Goal: Information Seeking & Learning: Understand process/instructions

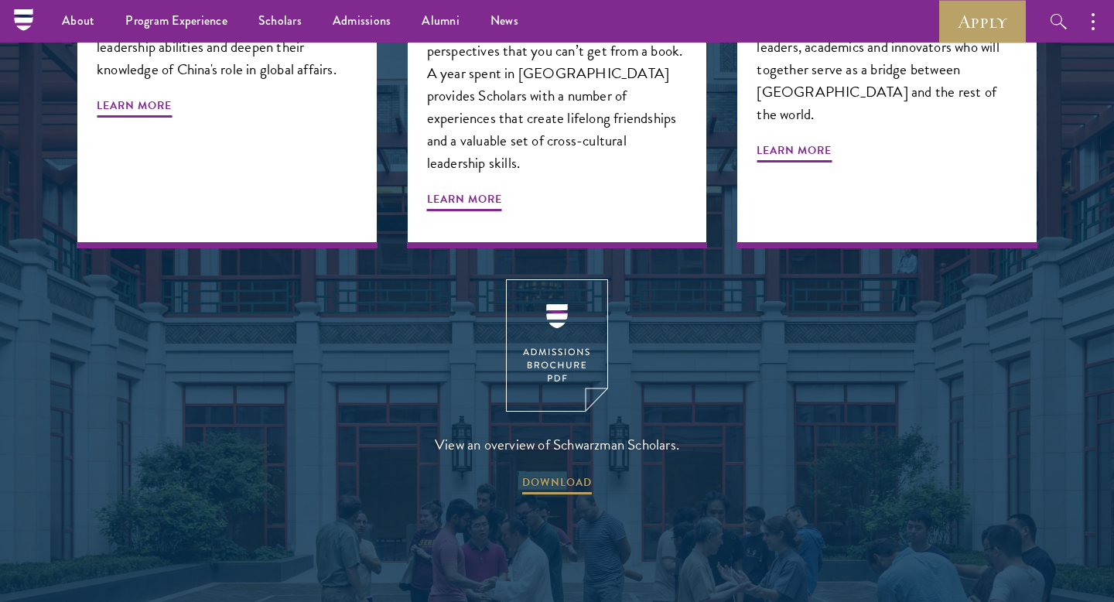
scroll to position [1659, 0]
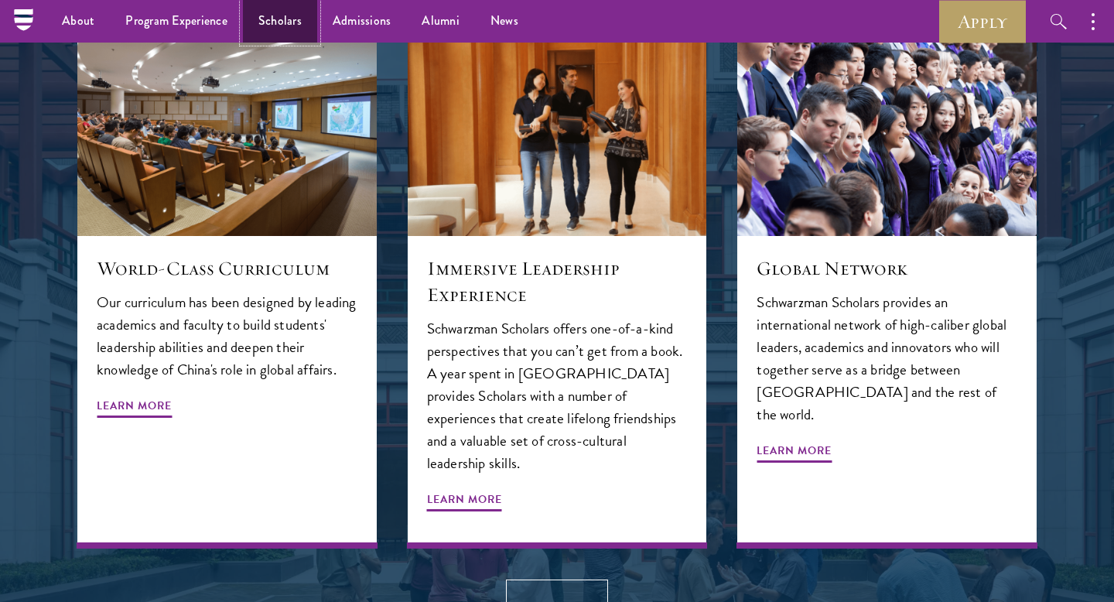
click at [278, 14] on link "Scholars" at bounding box center [280, 21] width 74 height 43
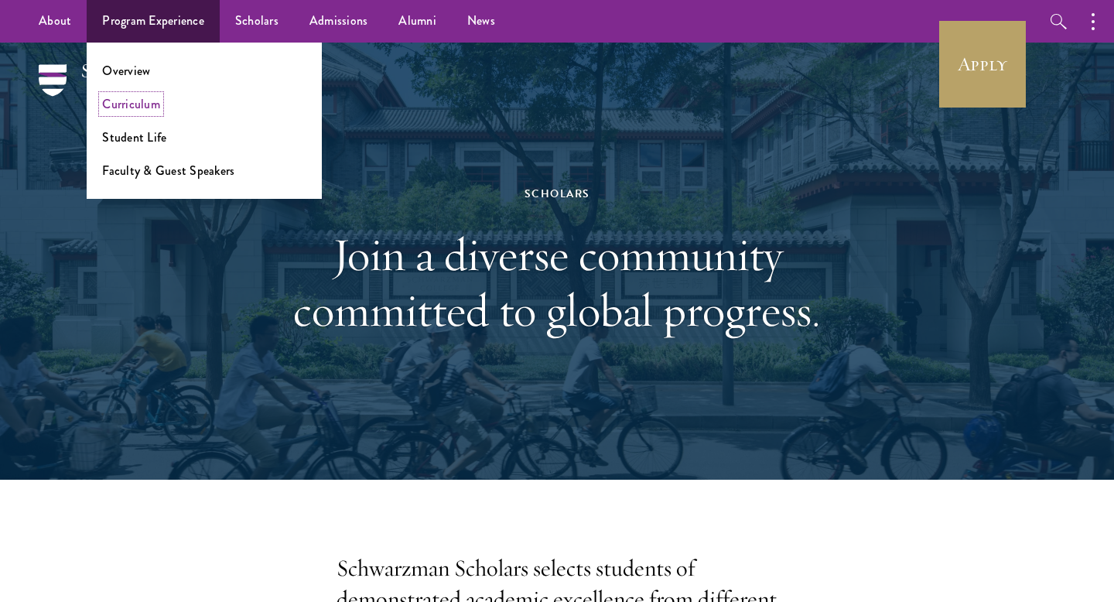
click at [135, 107] on link "Curriculum" at bounding box center [131, 104] width 58 height 18
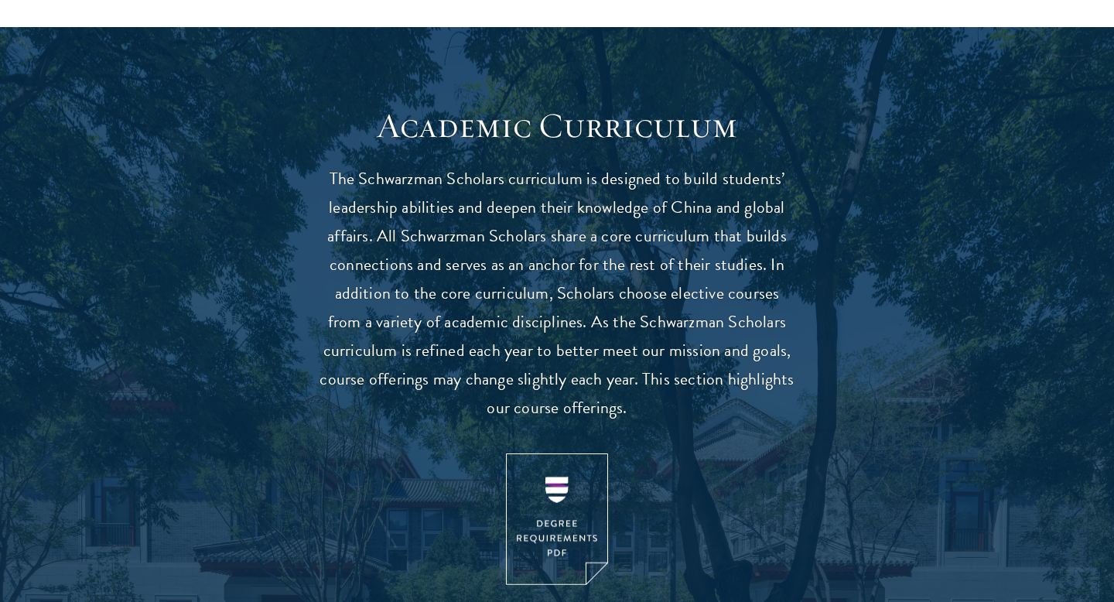
scroll to position [1289, 0]
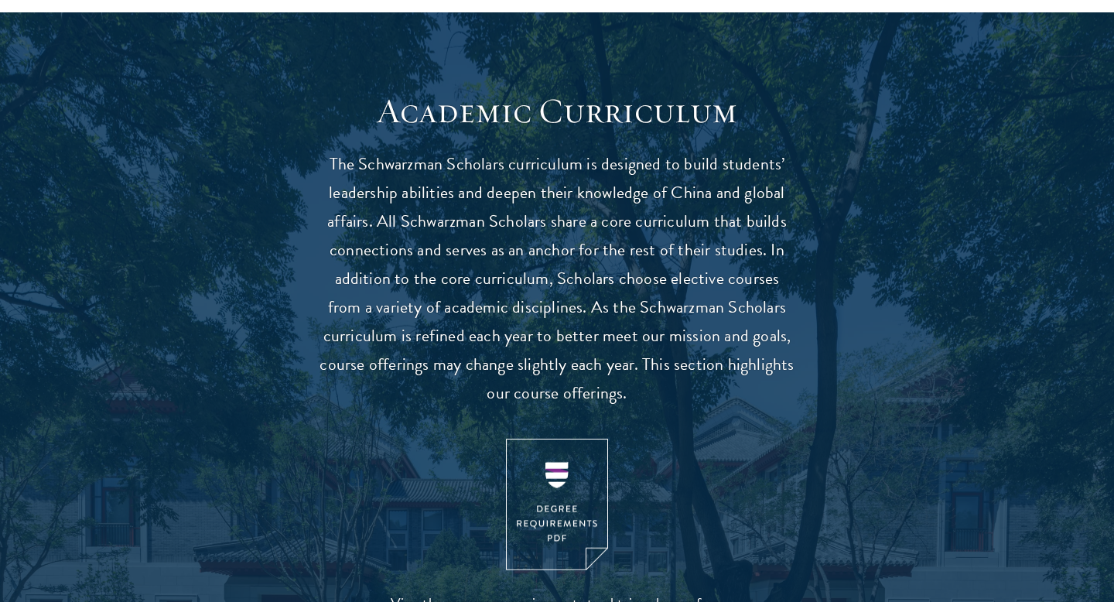
click at [555, 172] on p "The Schwarzman Scholars curriculum is designed to build students’ leadership ab…" at bounding box center [557, 279] width 480 height 258
click at [556, 483] on img at bounding box center [557, 505] width 102 height 132
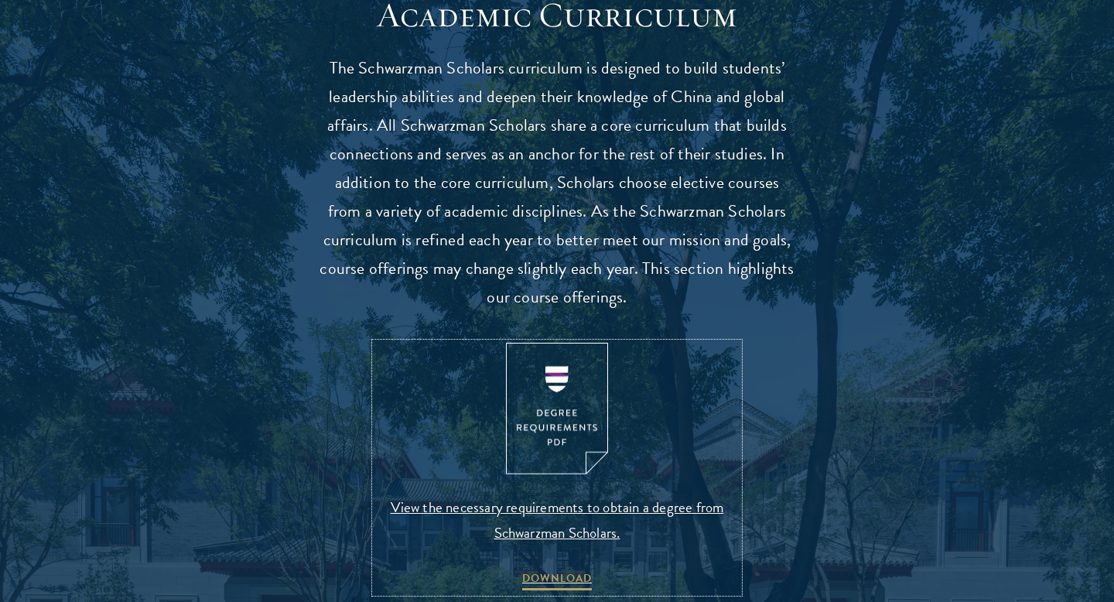
scroll to position [1398, 0]
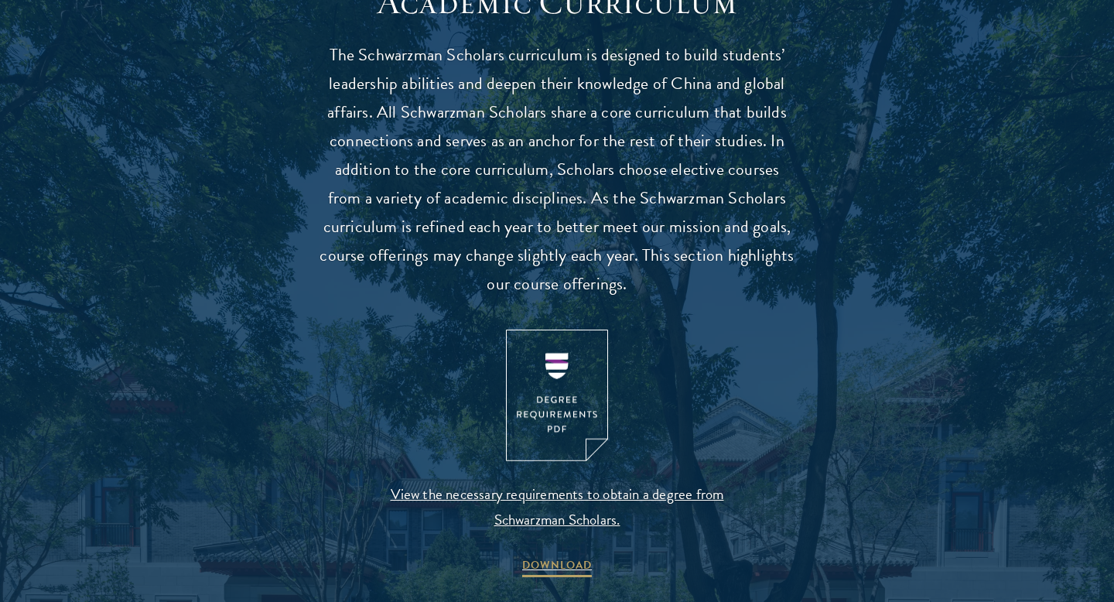
click at [547, 222] on p "The Schwarzman Scholars curriculum is designed to build students’ leadership ab…" at bounding box center [557, 170] width 480 height 258
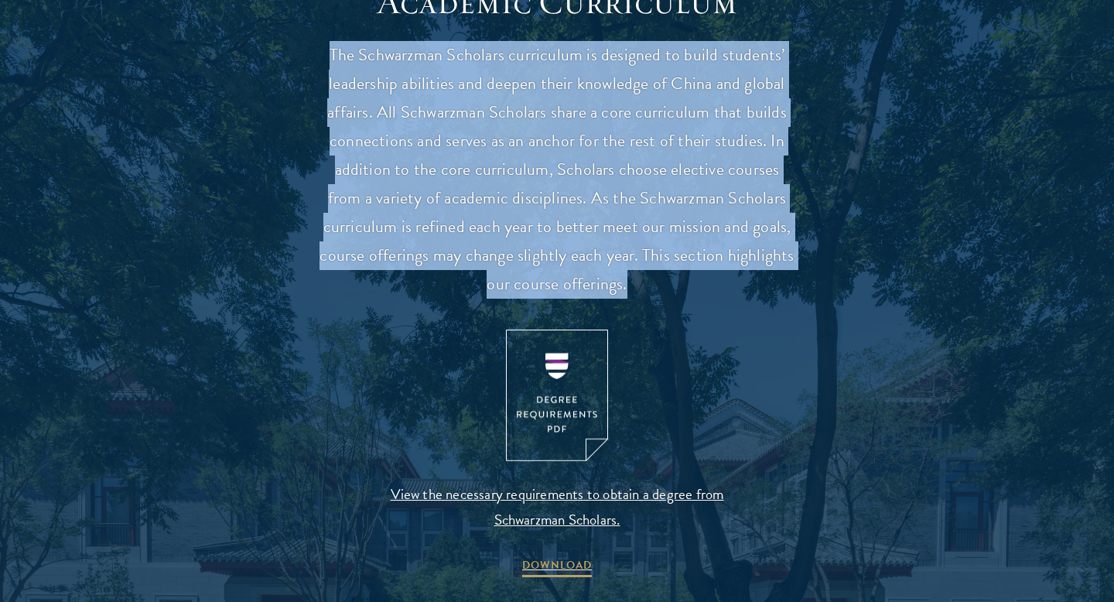
click at [547, 222] on p "The Schwarzman Scholars curriculum is designed to build students’ leadership ab…" at bounding box center [557, 170] width 480 height 258
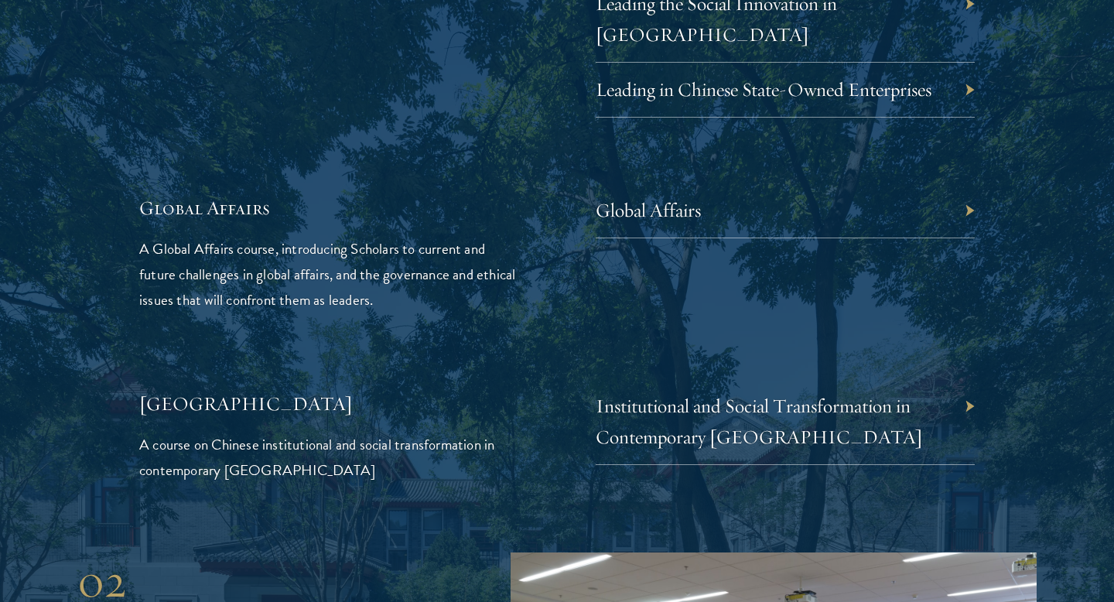
scroll to position [3528, 0]
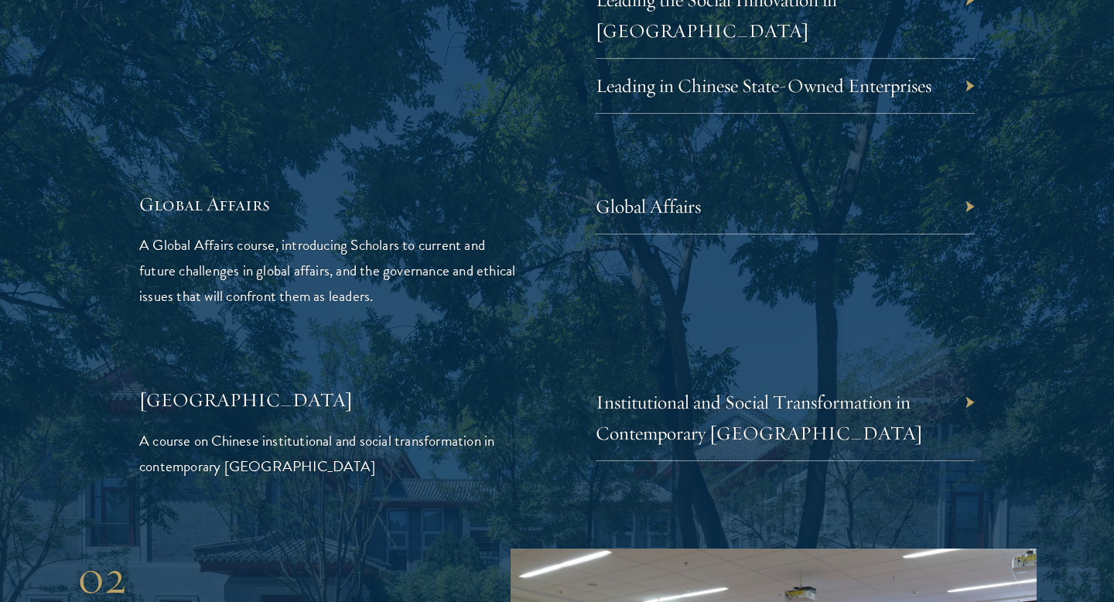
click at [953, 179] on div "Global Affairs" at bounding box center [785, 206] width 379 height 55
click at [966, 179] on div "Global Affairs" at bounding box center [785, 206] width 379 height 55
click at [643, 194] on link "Global Affairs" at bounding box center [659, 206] width 105 height 24
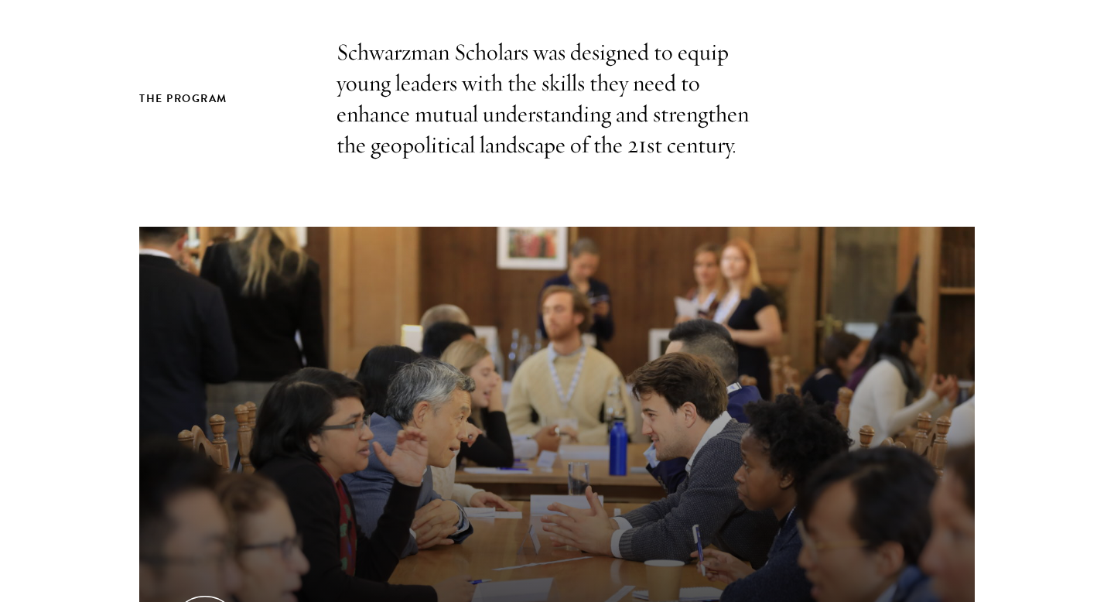
scroll to position [436, 0]
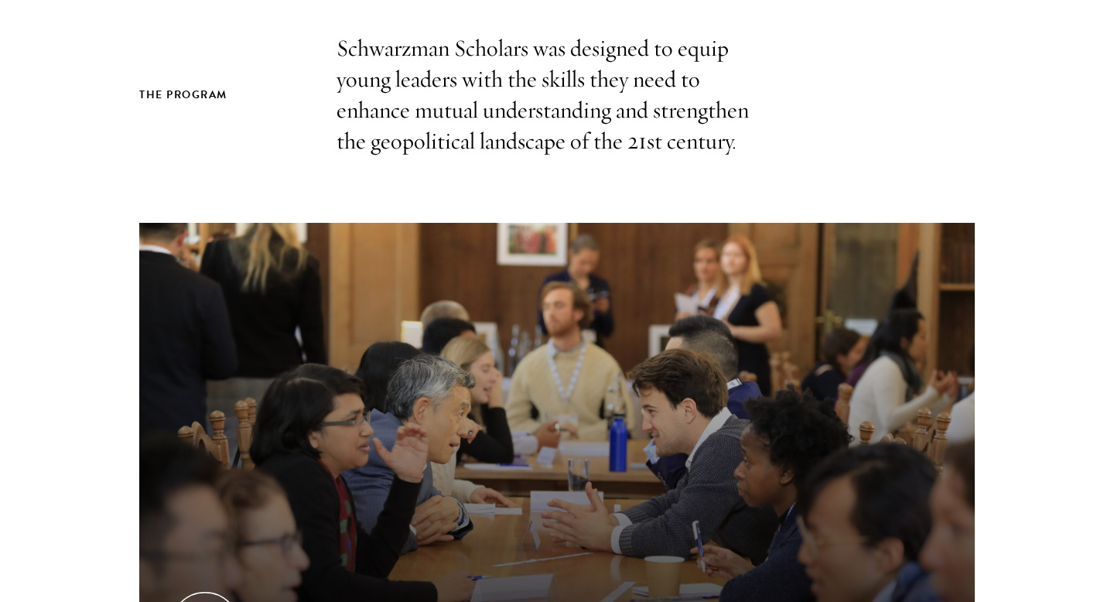
click at [534, 77] on p "Schwarzman Scholars was designed to equip young leaders with the skills they ne…" at bounding box center [556, 95] width 441 height 124
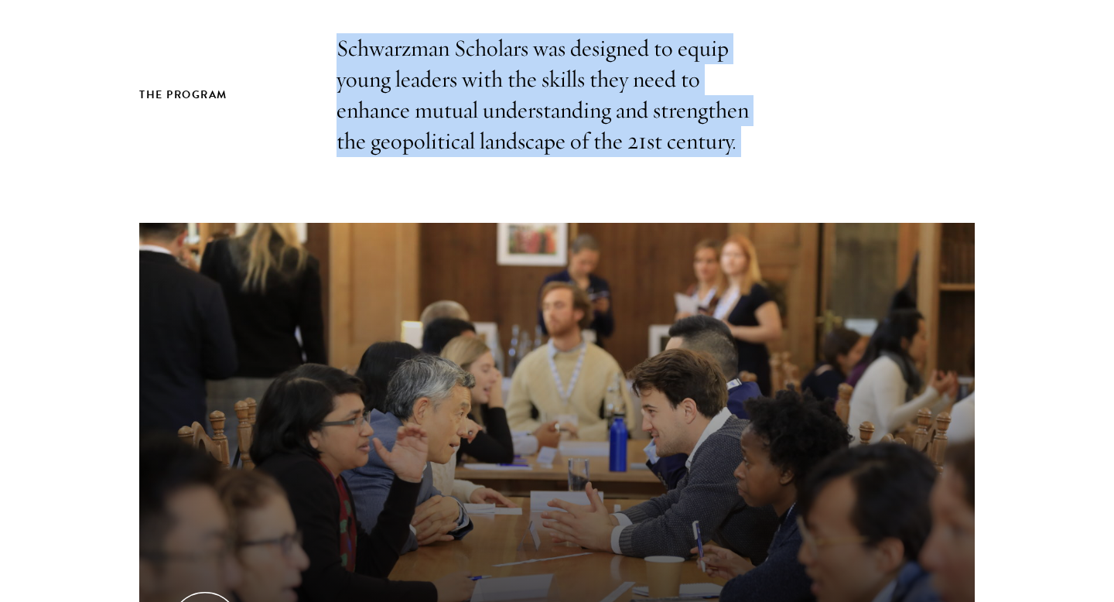
click at [534, 77] on p "Schwarzman Scholars was designed to equip young leaders with the skills they ne…" at bounding box center [556, 95] width 441 height 124
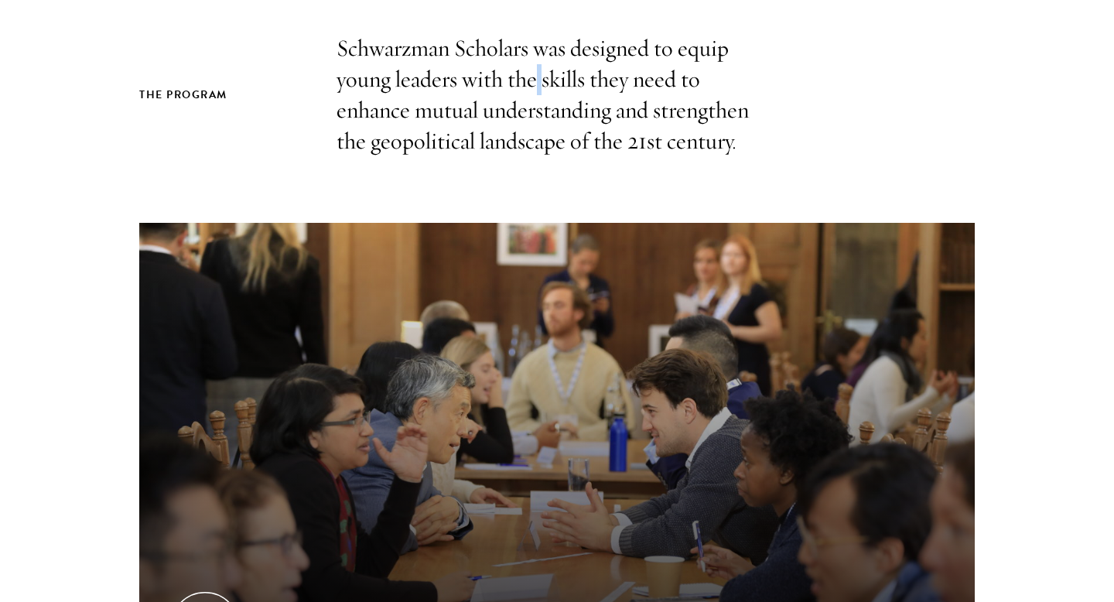
click at [534, 77] on p "Schwarzman Scholars was designed to equip young leaders with the skills they ne…" at bounding box center [556, 95] width 441 height 124
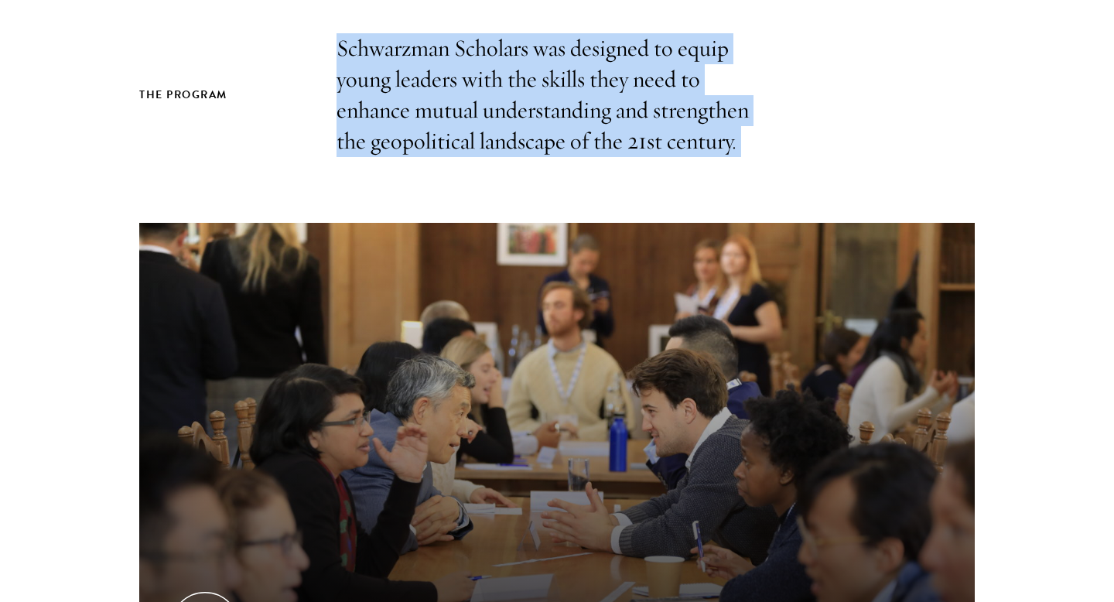
click at [534, 77] on p "Schwarzman Scholars was designed to equip young leaders with the skills they ne…" at bounding box center [556, 95] width 441 height 124
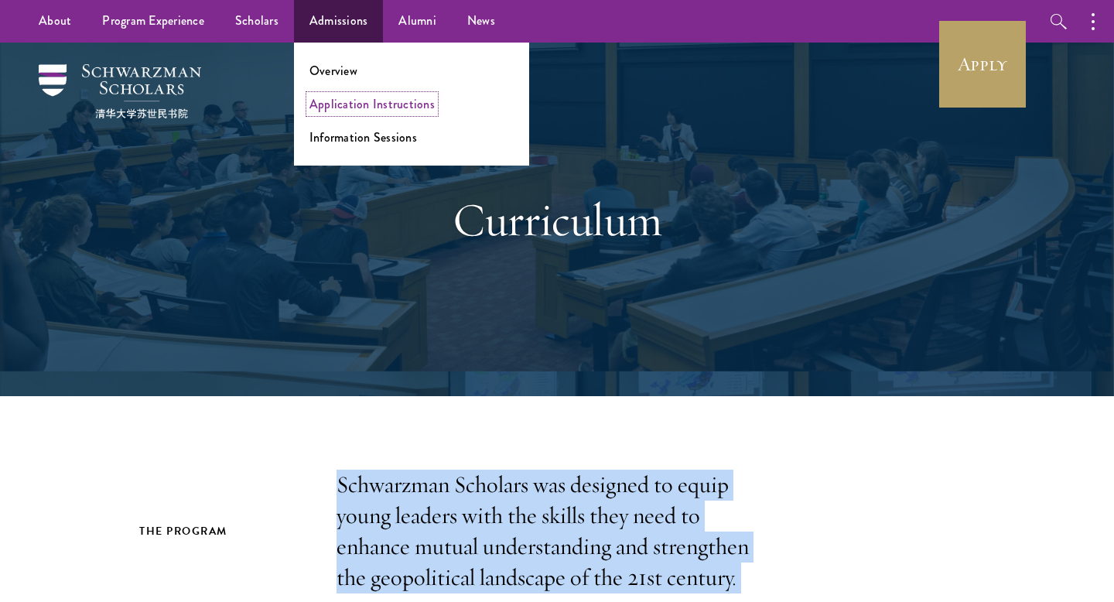
click at [316, 103] on link "Application Instructions" at bounding box center [371, 104] width 125 height 18
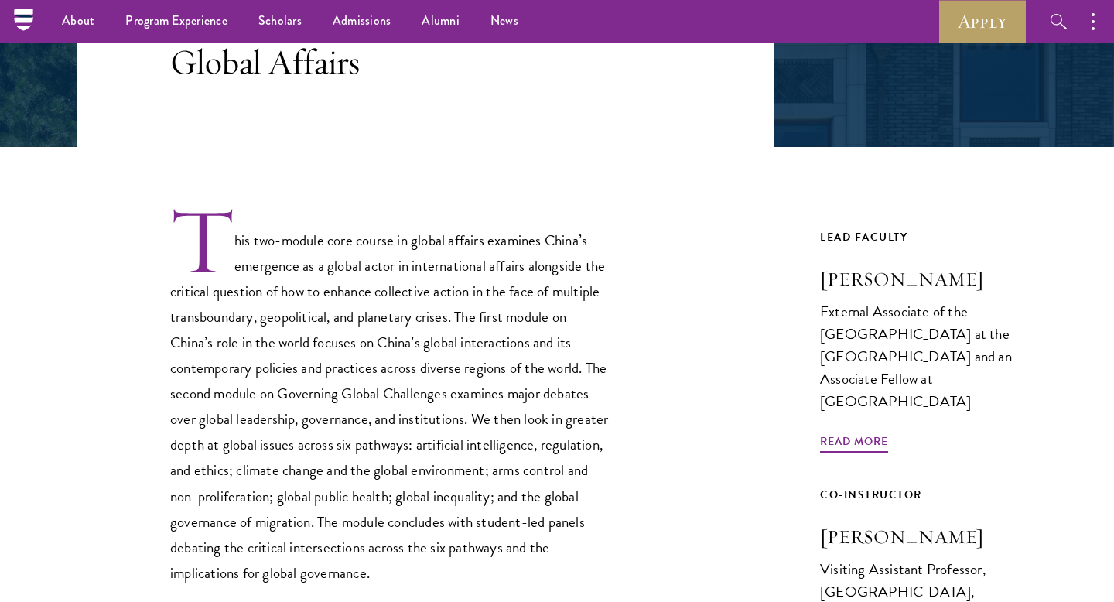
scroll to position [323, 0]
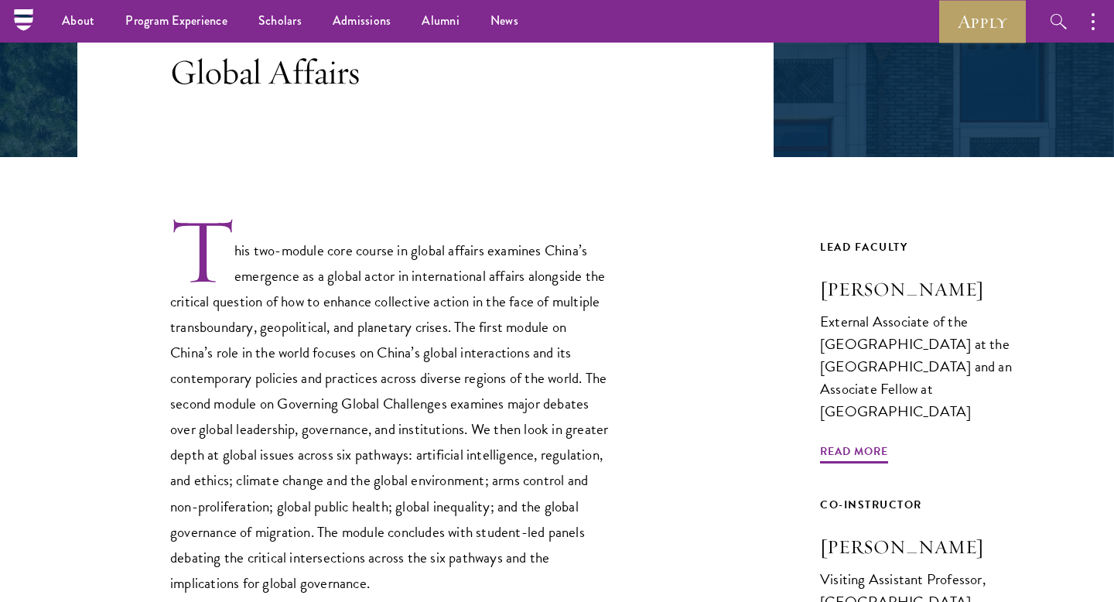
click at [291, 258] on p "This two-module core course in global affairs examines China’s emergence as a g…" at bounding box center [390, 405] width 441 height 381
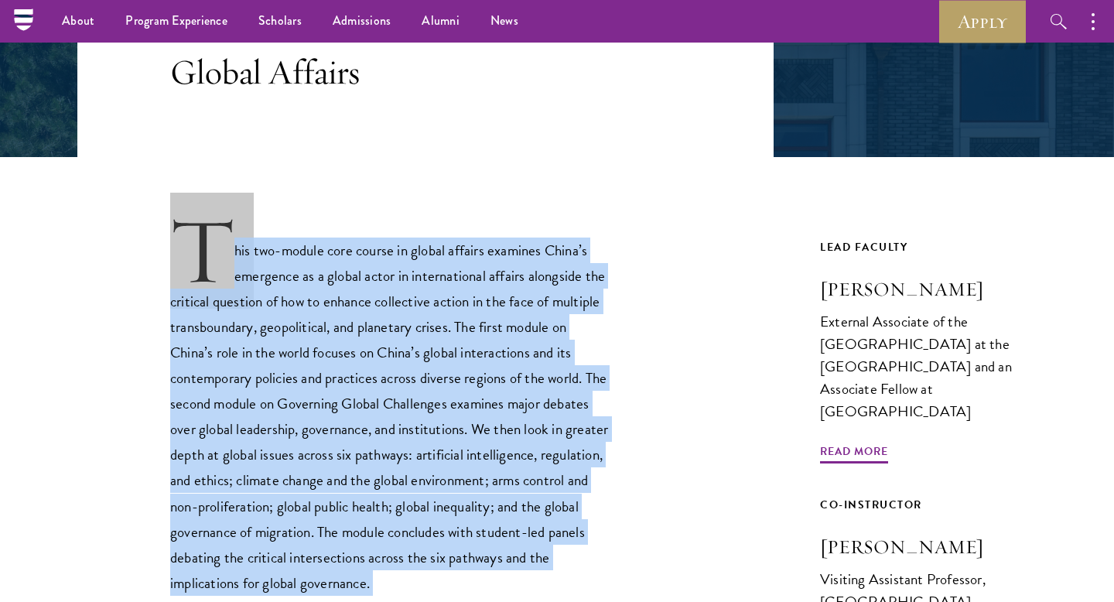
click at [291, 258] on p "This two-module core course in global affairs examines China’s emergence as a g…" at bounding box center [390, 405] width 441 height 381
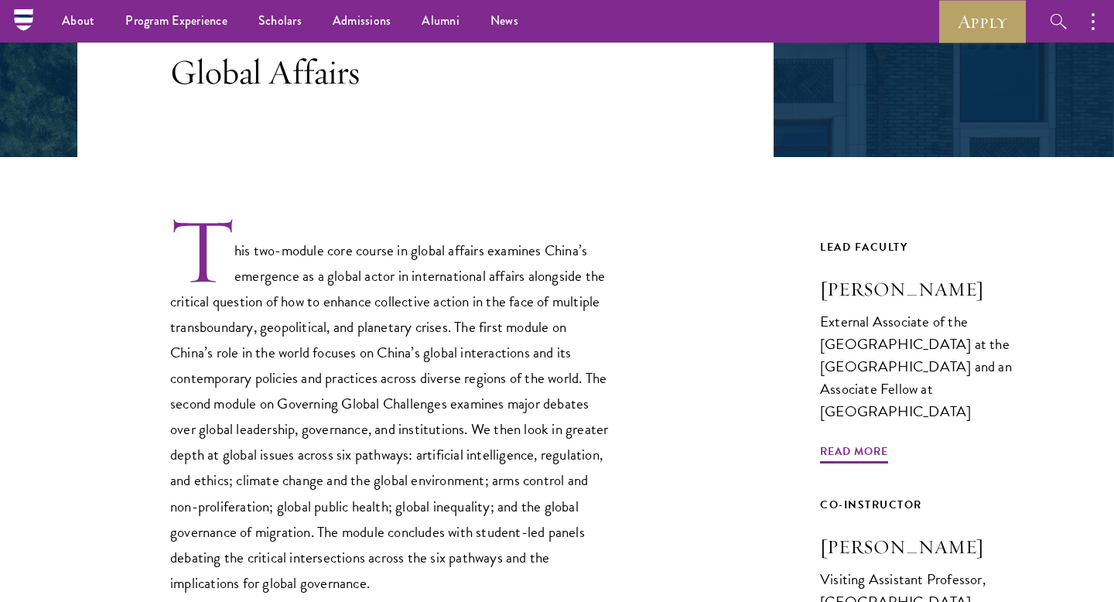
click at [336, 267] on p "This two-module core course in global affairs examines China’s emergence as a g…" at bounding box center [390, 405] width 441 height 381
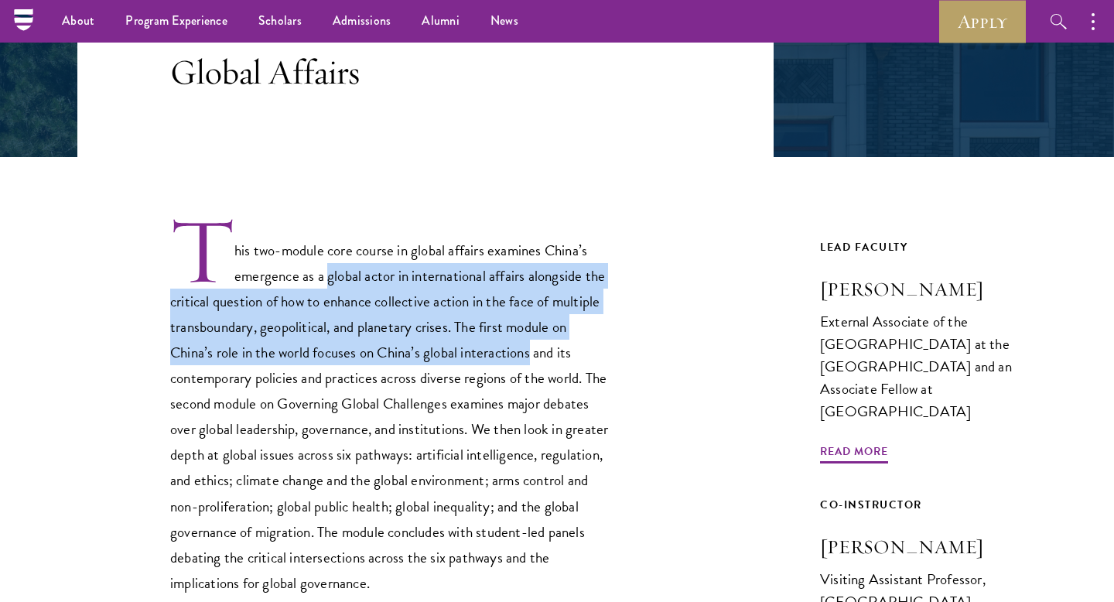
drag, startPoint x: 336, startPoint y: 267, endPoint x: 504, endPoint y: 353, distance: 189.6
click at [503, 350] on p "This two-module core course in global affairs examines China’s emergence as a g…" at bounding box center [390, 405] width 441 height 381
click at [411, 347] on p "This two-module core course in global affairs examines China’s emergence as a g…" at bounding box center [390, 405] width 441 height 381
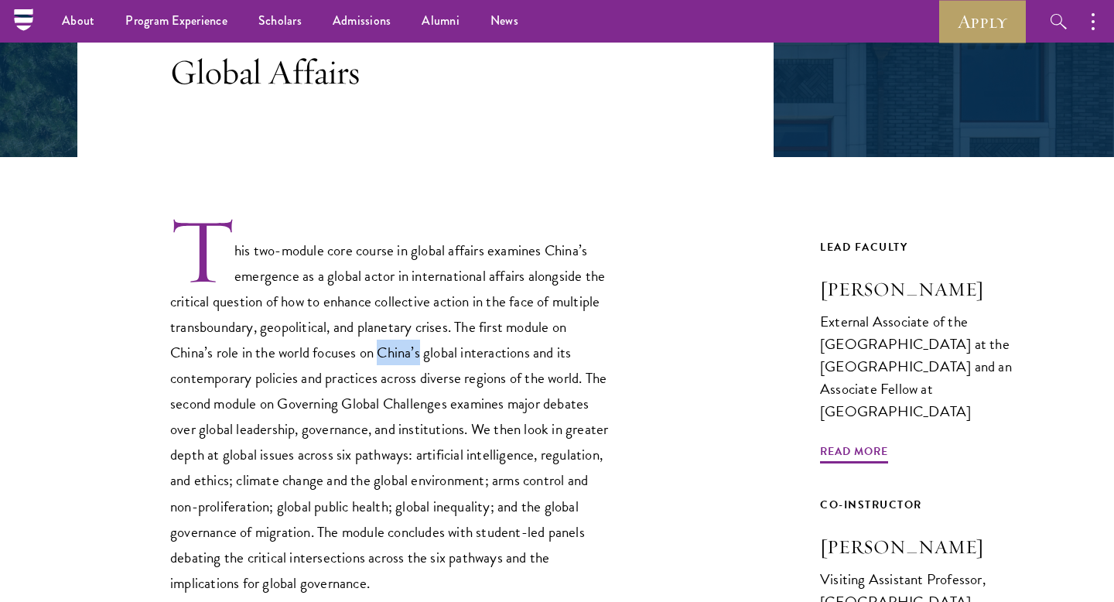
click at [411, 347] on p "This two-module core course in global affairs examines China’s emergence as a g…" at bounding box center [390, 405] width 441 height 381
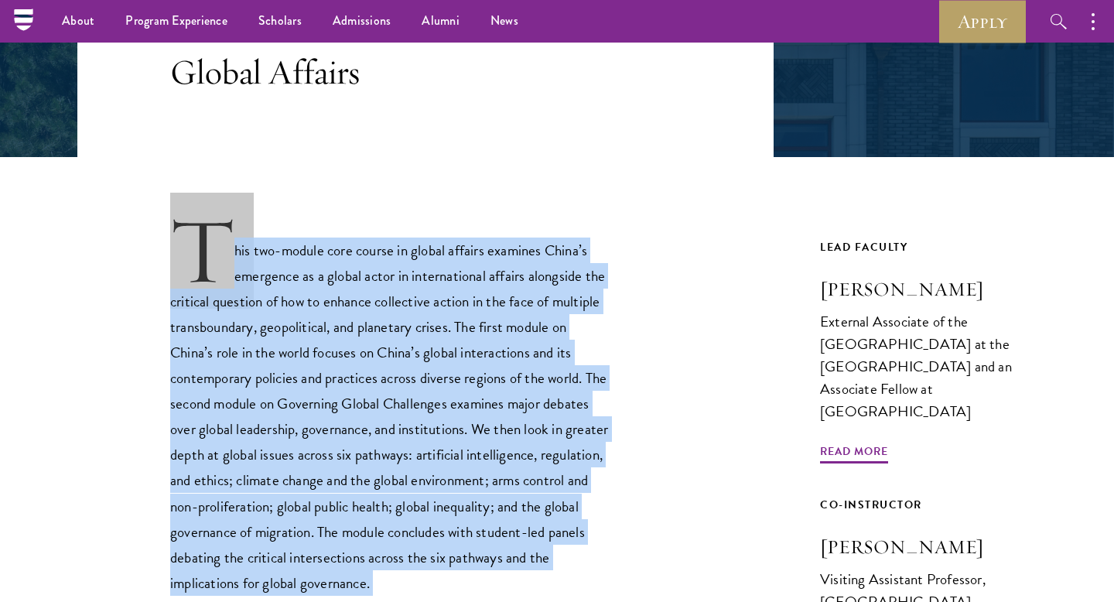
click at [411, 347] on p "This two-module core course in global affairs examines China’s emergence as a g…" at bounding box center [390, 405] width 441 height 381
click at [428, 389] on p "This two-module core course in global affairs examines China’s emergence as a g…" at bounding box center [390, 405] width 441 height 381
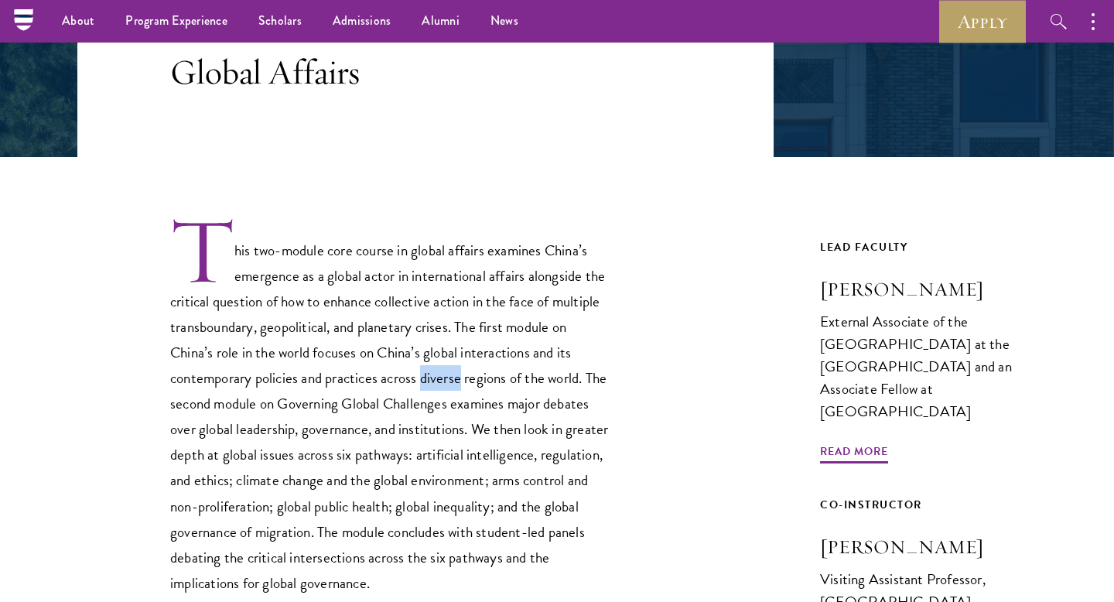
click at [428, 389] on p "This two-module core course in global affairs examines China’s emergence as a g…" at bounding box center [390, 405] width 441 height 381
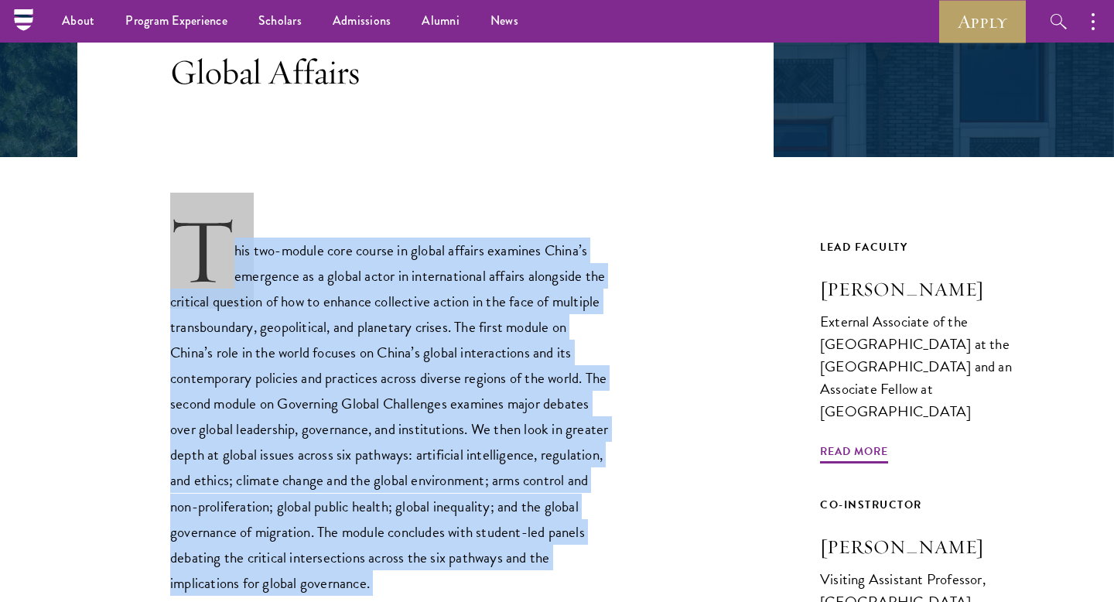
click at [428, 389] on p "This two-module core course in global affairs examines China’s emergence as a g…" at bounding box center [390, 405] width 441 height 381
click at [488, 459] on p "This two-module core course in global affairs examines China’s emergence as a g…" at bounding box center [390, 405] width 441 height 381
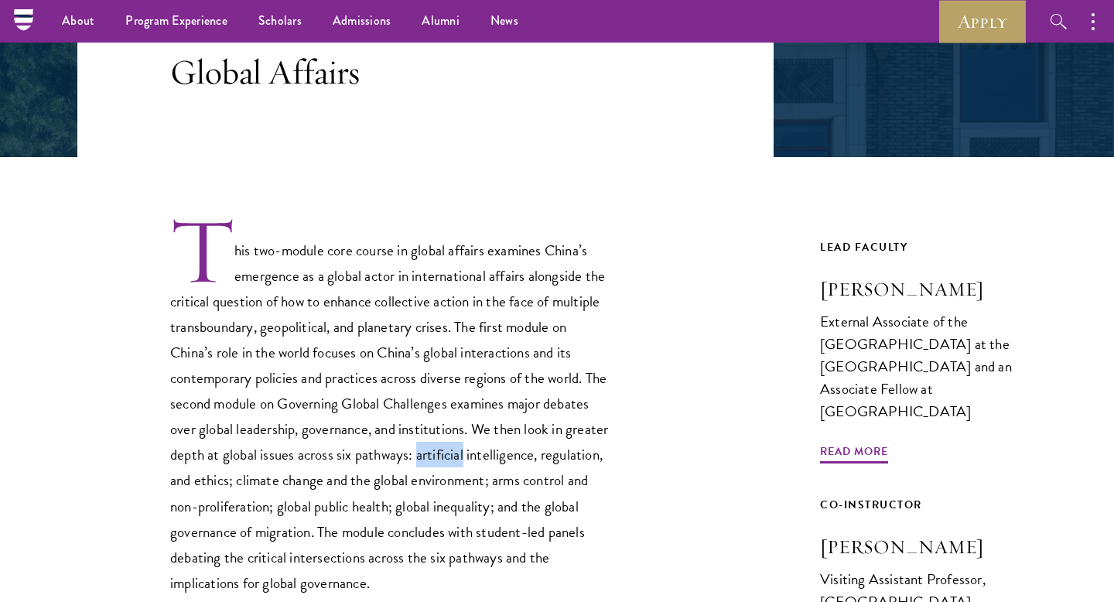
click at [488, 459] on p "This two-module core course in global affairs examines China’s emergence as a g…" at bounding box center [390, 405] width 441 height 381
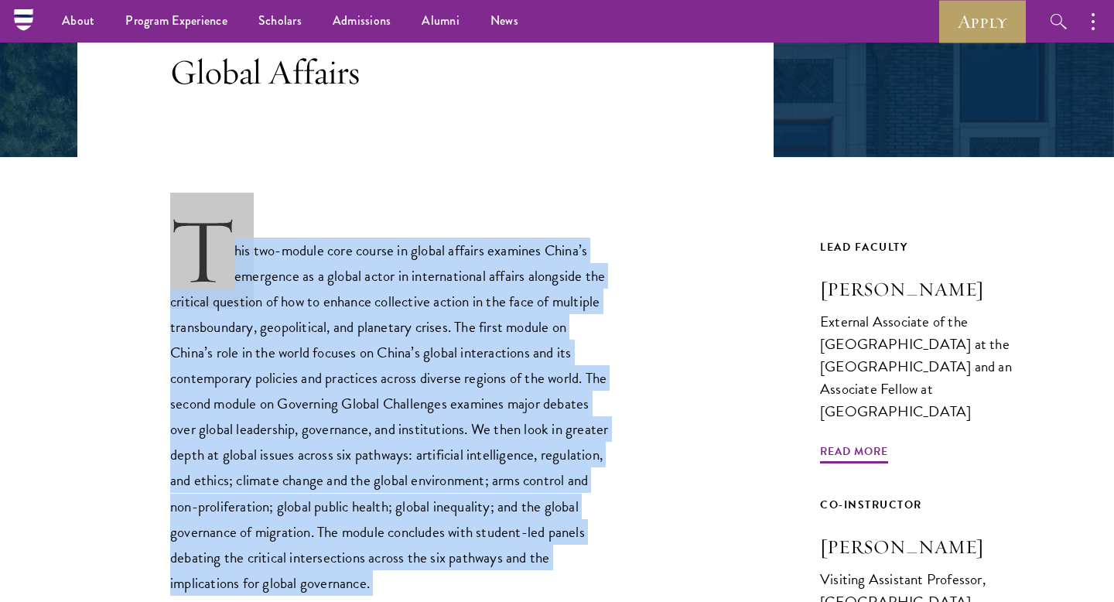
click at [488, 459] on p "This two-module core course in global affairs examines China’s emergence as a g…" at bounding box center [390, 405] width 441 height 381
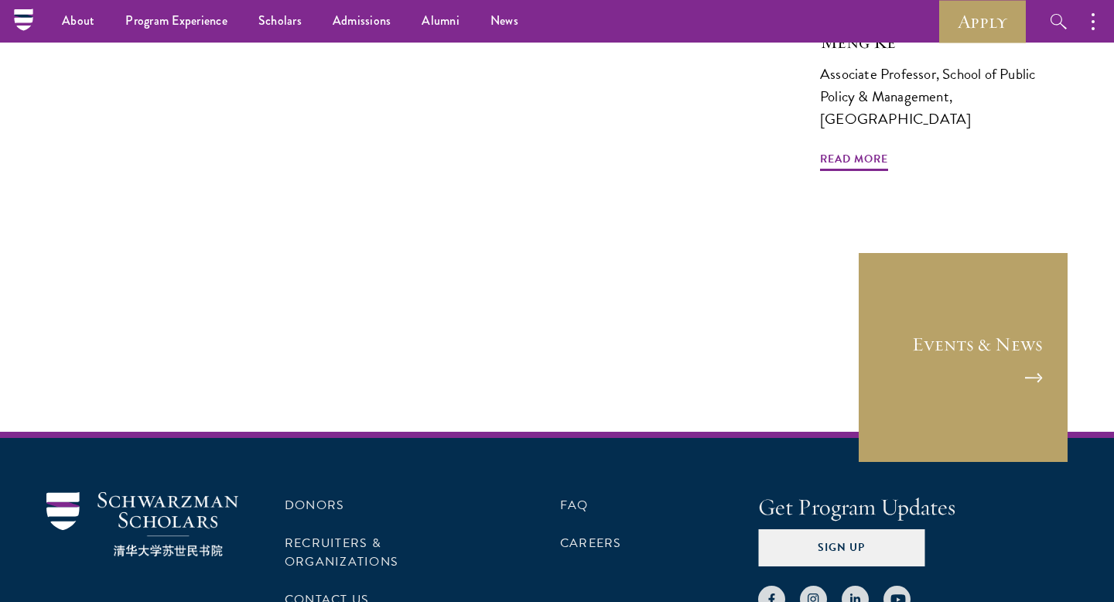
scroll to position [437, 0]
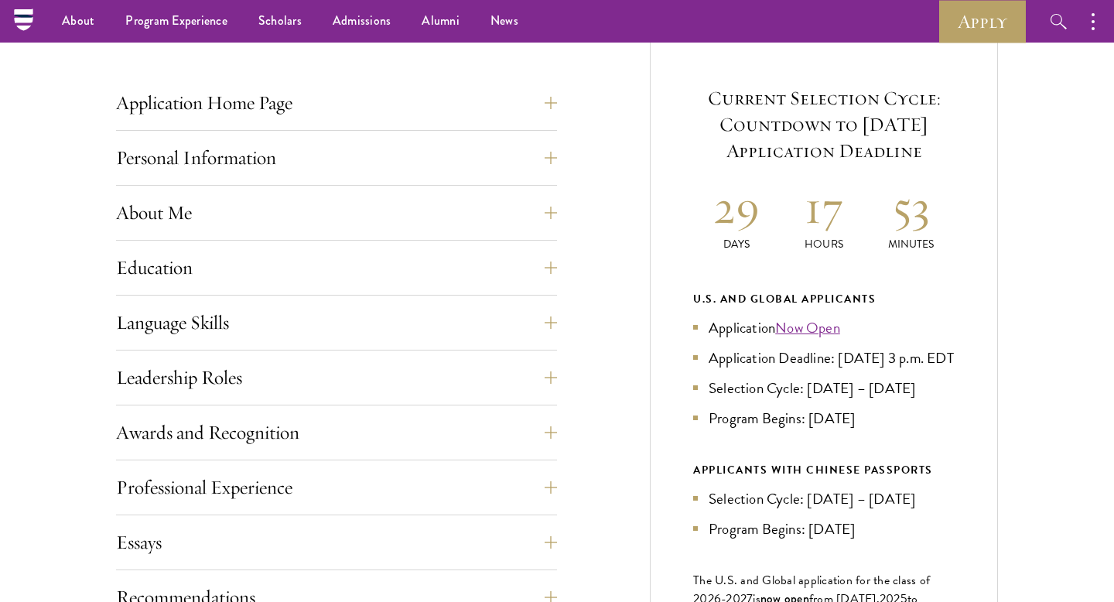
scroll to position [587, 0]
click at [238, 519] on div "Application Home Page The online application form must be completed in English.…" at bounding box center [336, 520] width 441 height 870
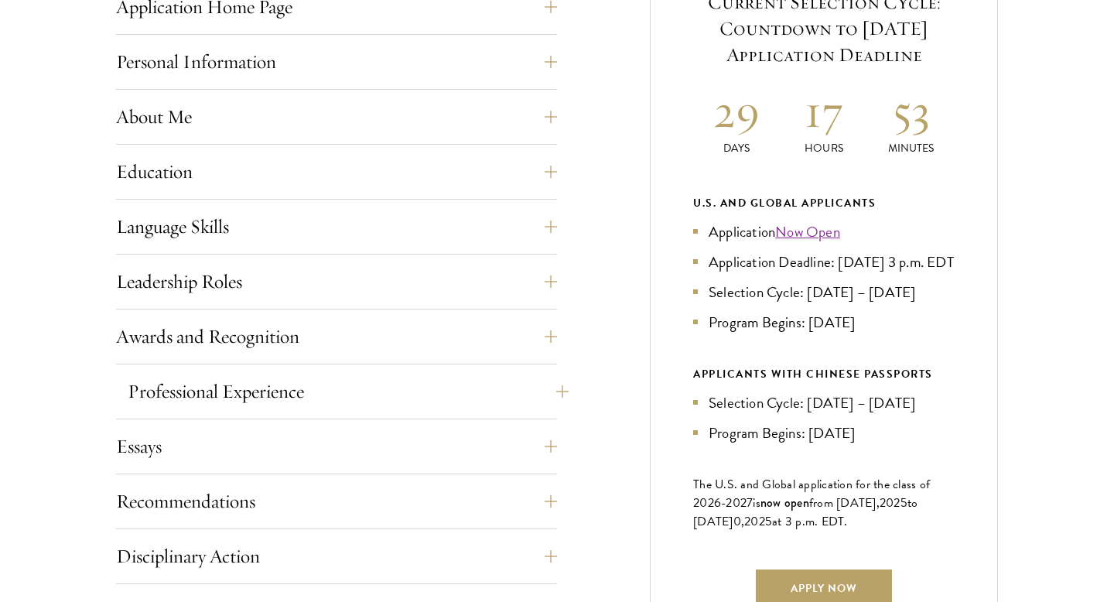
scroll to position [697, 0]
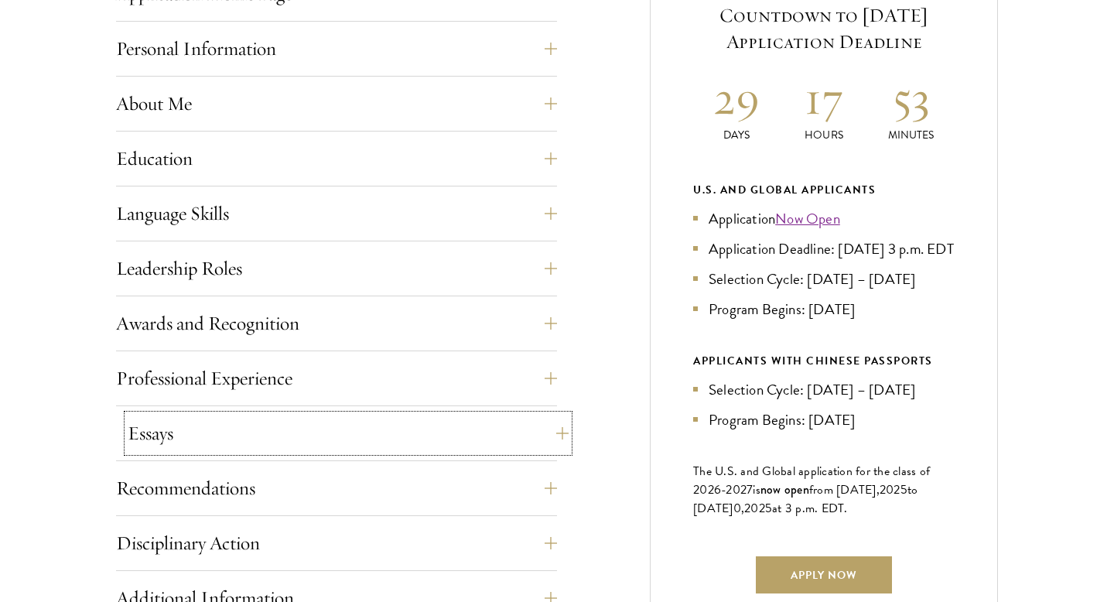
click at [198, 444] on button "Essays" at bounding box center [348, 433] width 441 height 37
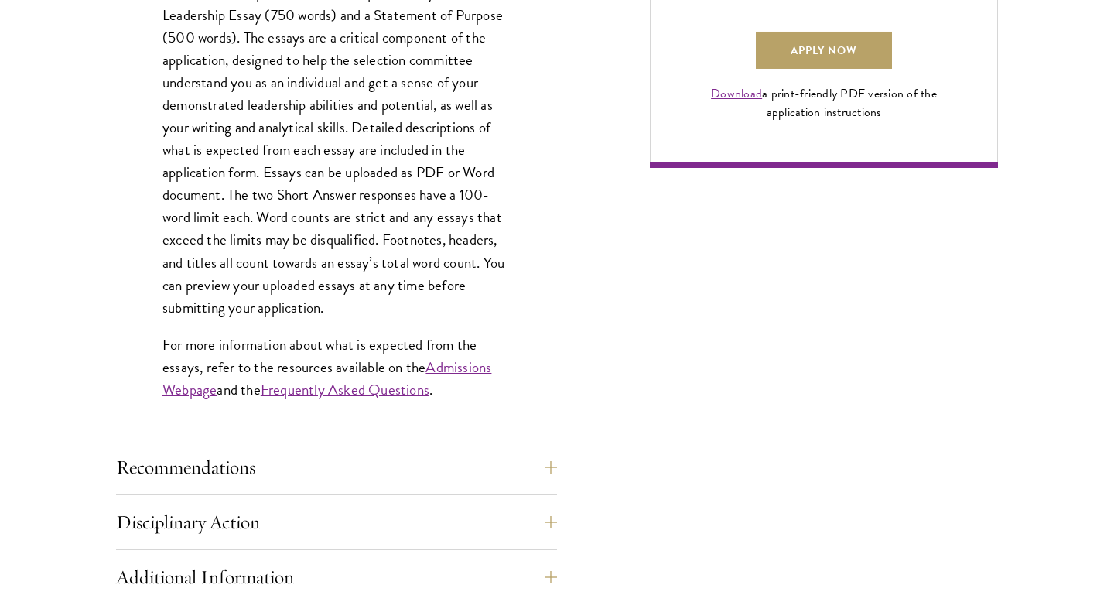
scroll to position [1224, 0]
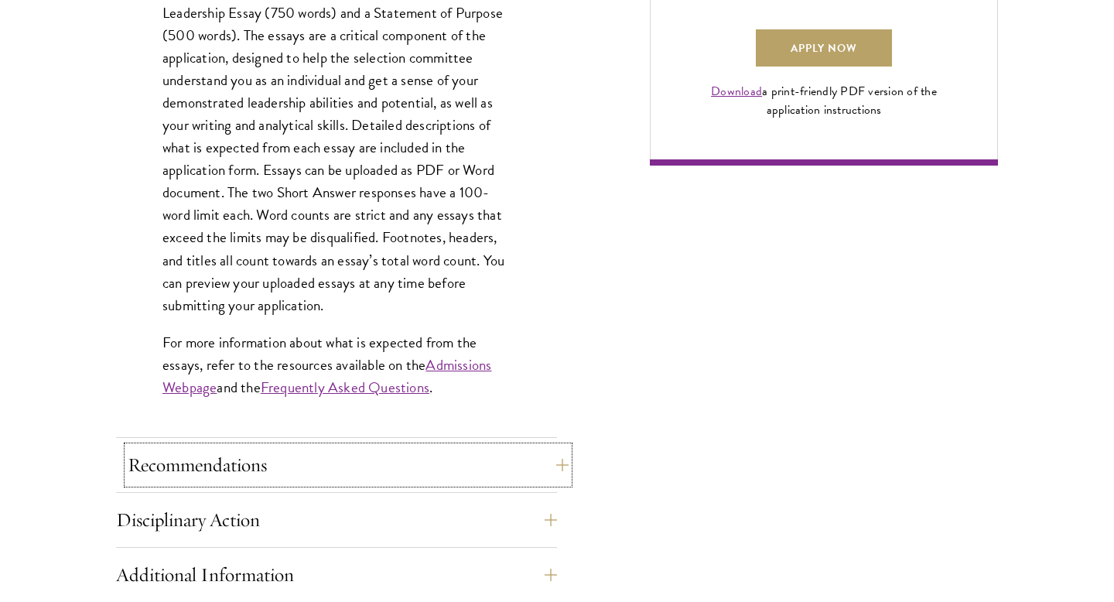
click at [220, 470] on button "Recommendations" at bounding box center [348, 464] width 441 height 37
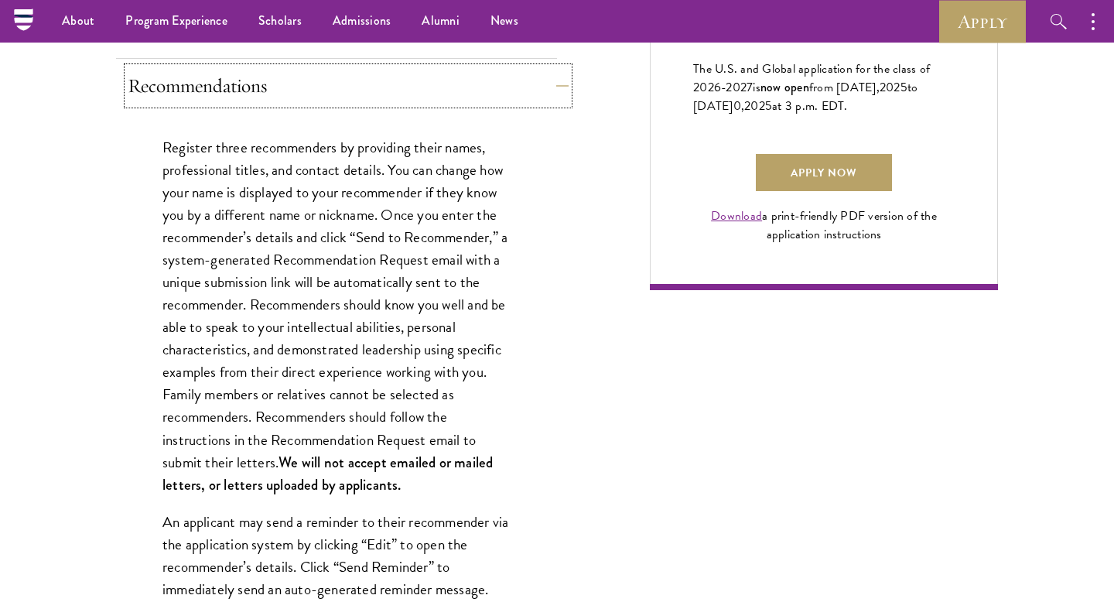
scroll to position [1097, 0]
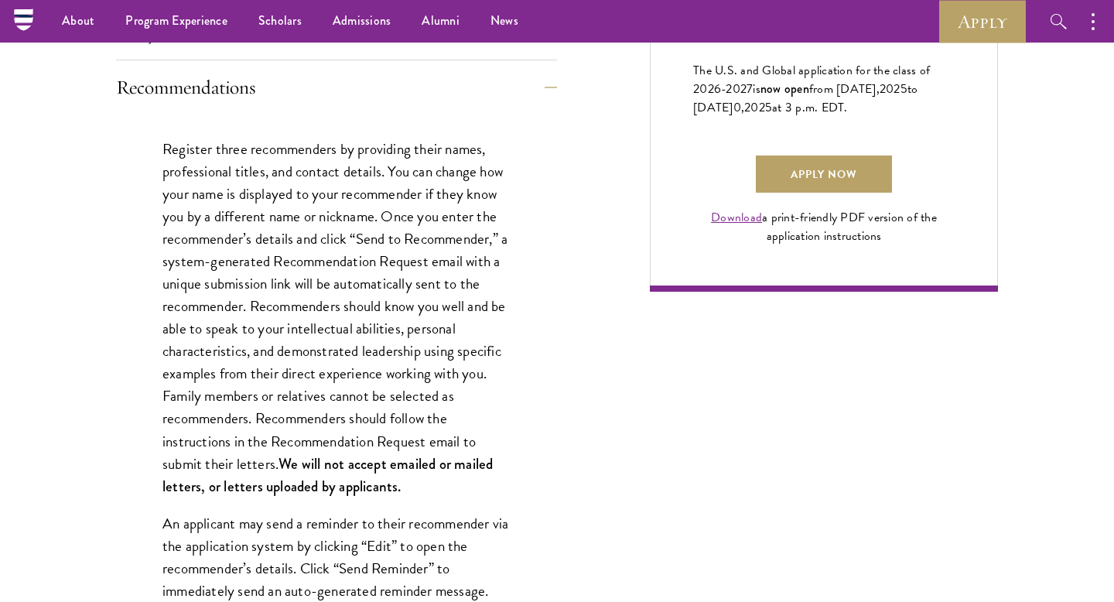
click at [252, 151] on p "Register three recommenders by providing their names, professional titles, and …" at bounding box center [336, 318] width 348 height 360
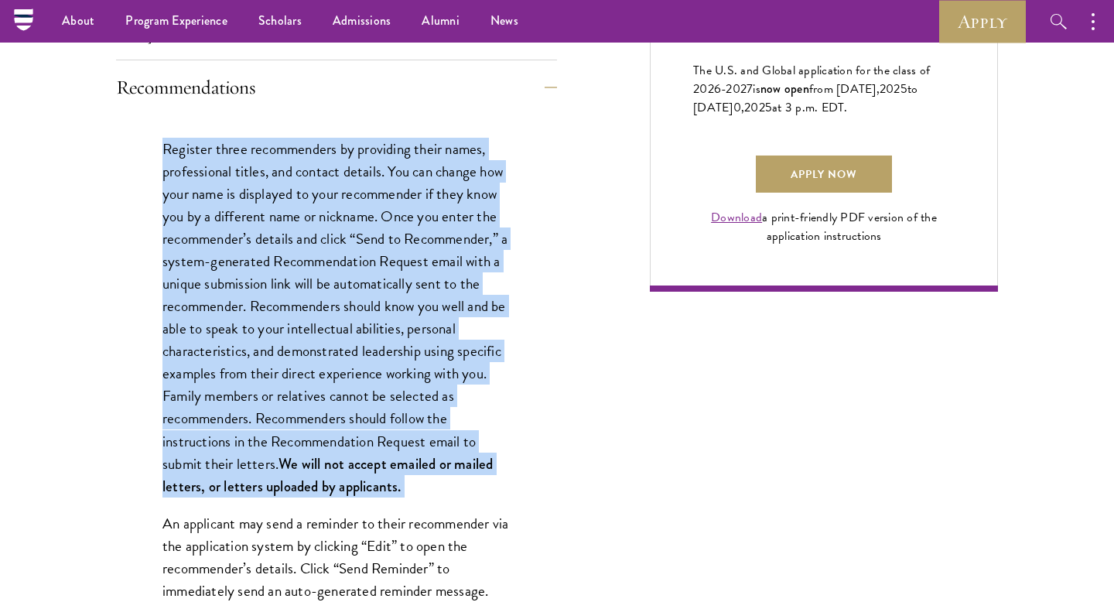
click at [252, 151] on p "Register three recommenders by providing their names, professional titles, and …" at bounding box center [336, 318] width 348 height 360
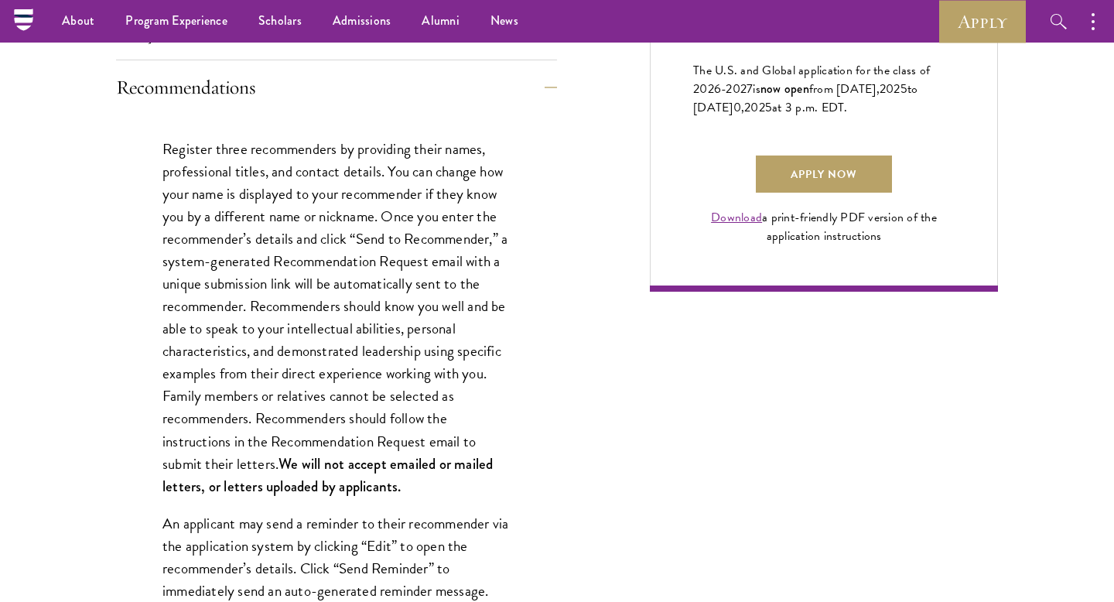
click at [265, 176] on p "Register three recommenders by providing their names, professional titles, and …" at bounding box center [336, 318] width 348 height 360
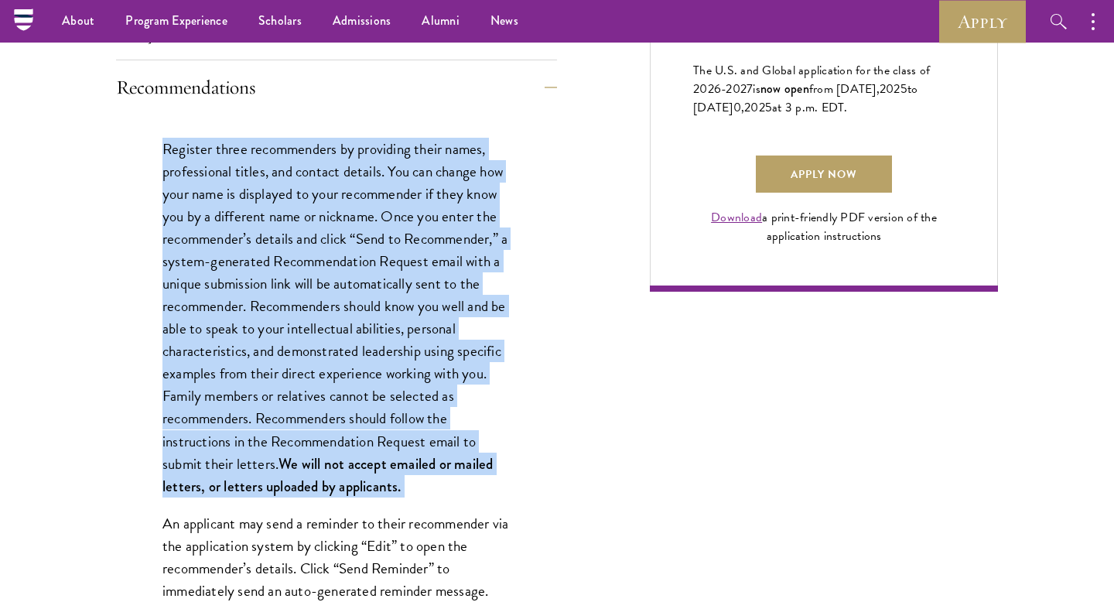
click at [265, 176] on p "Register three recommenders by providing their names, professional titles, and …" at bounding box center [336, 318] width 348 height 360
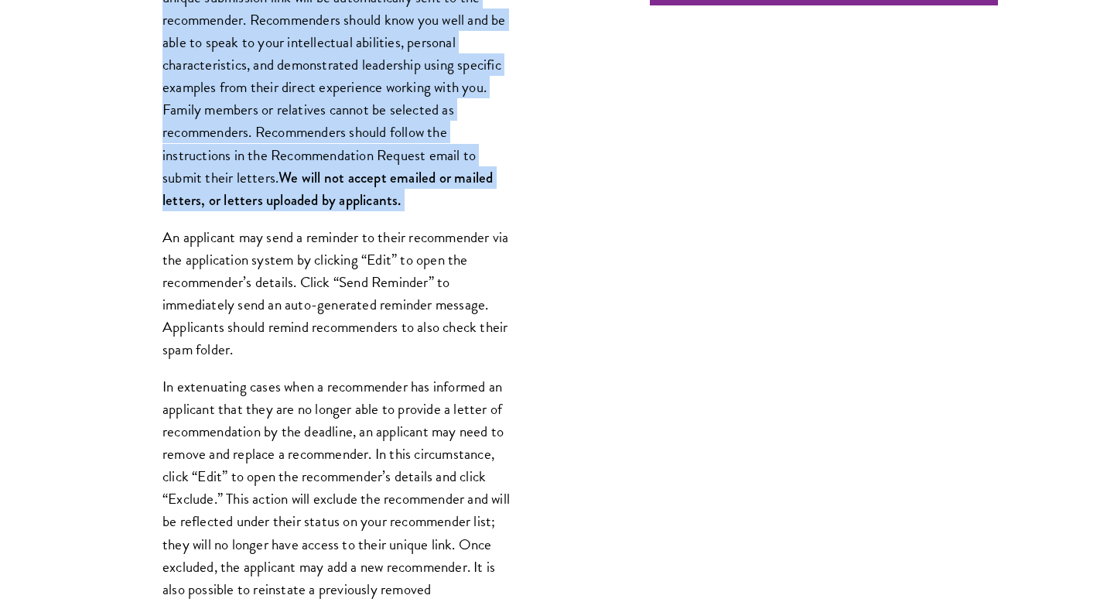
scroll to position [1452, 0]
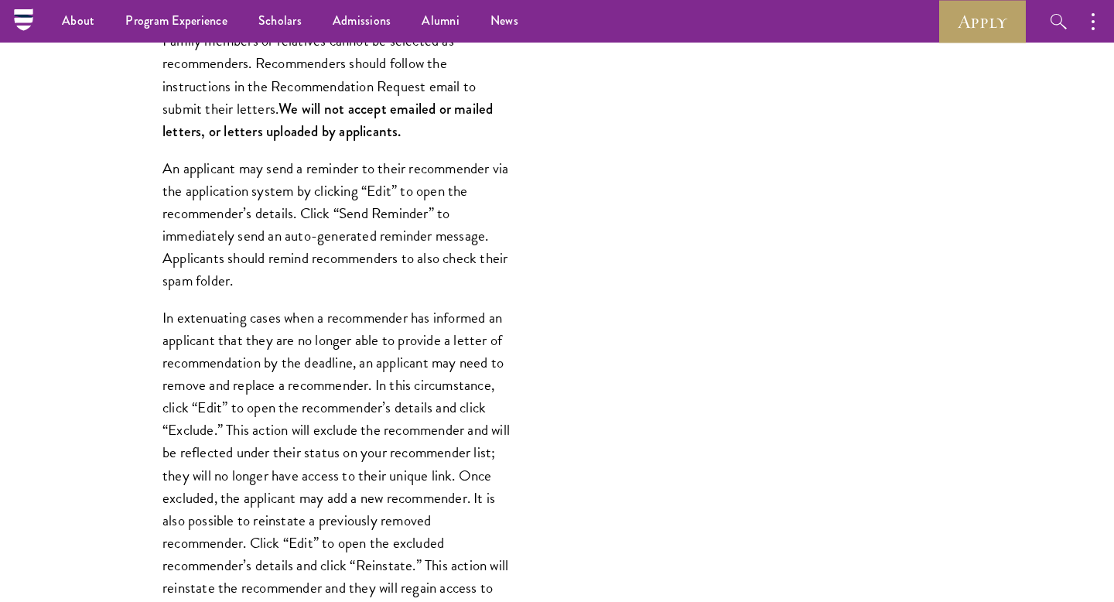
click at [265, 176] on p "An applicant may send a reminder to their recommender via the application syste…" at bounding box center [336, 224] width 348 height 135
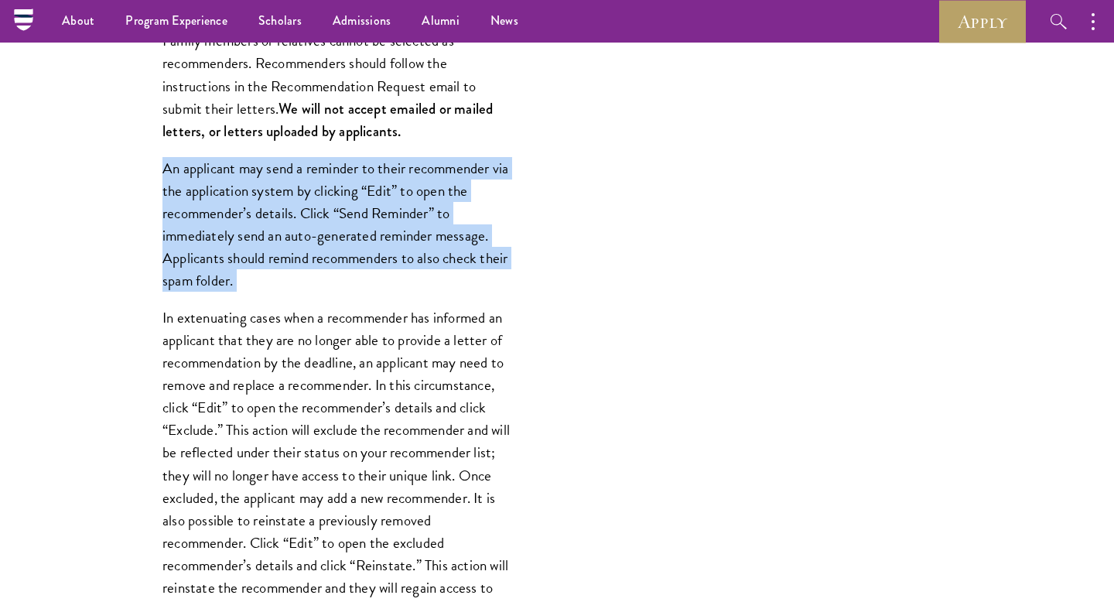
click at [265, 176] on p "An applicant may send a reminder to their recommender via the application syste…" at bounding box center [336, 224] width 348 height 135
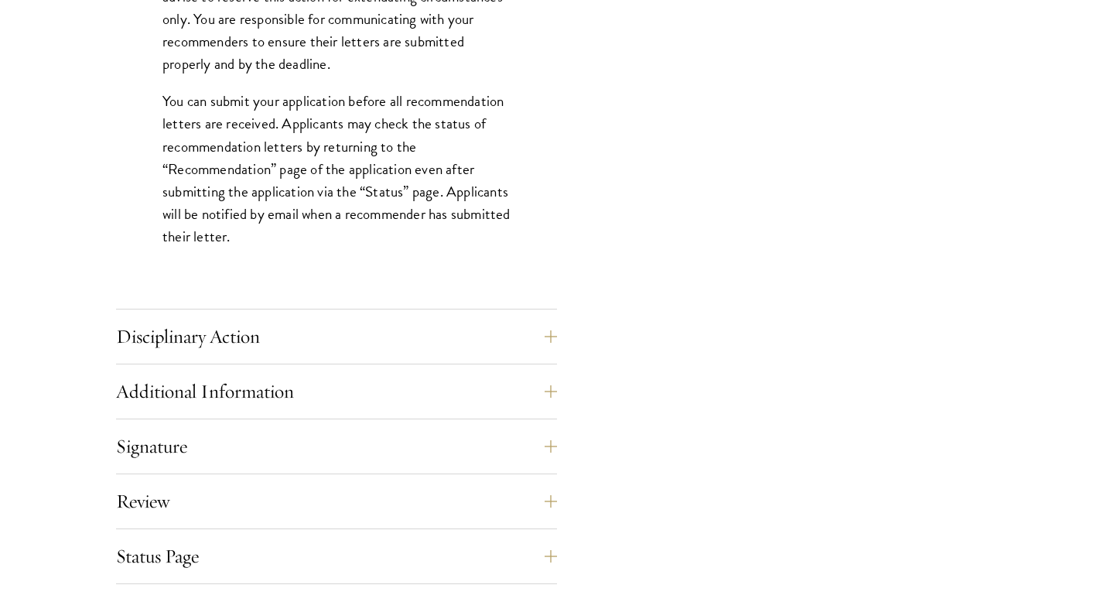
scroll to position [2189, 0]
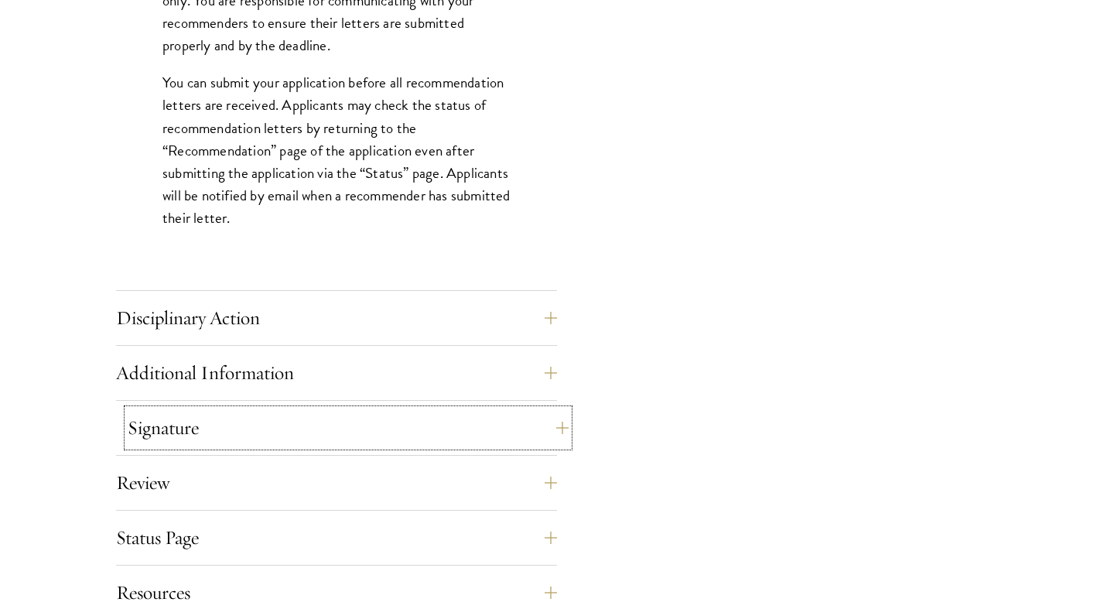
click at [259, 415] on button "Signature" at bounding box center [348, 427] width 441 height 37
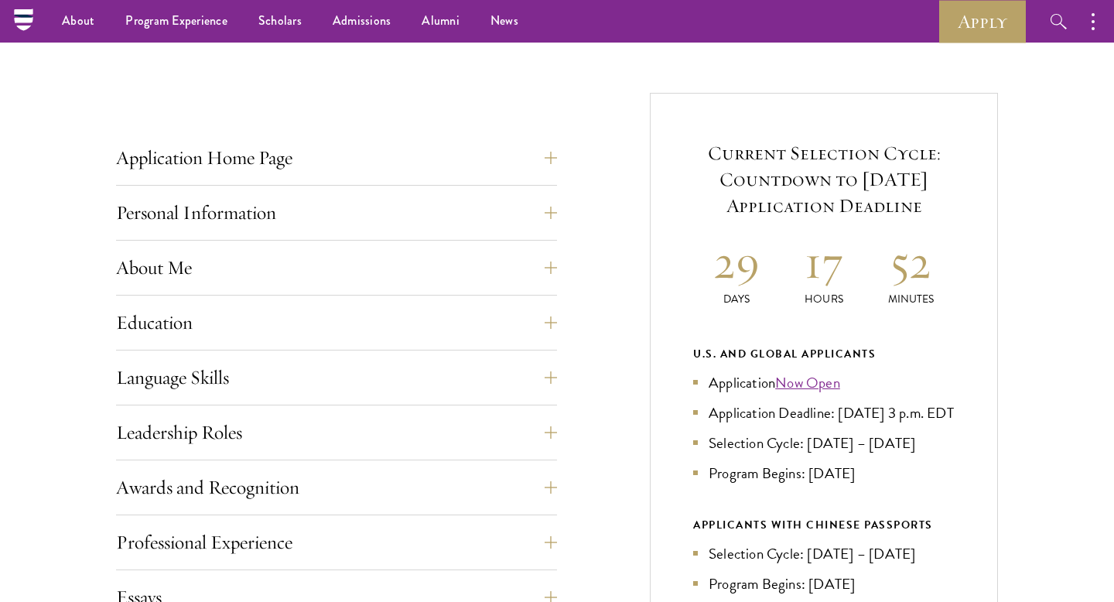
scroll to position [0, 0]
